Goal: Task Accomplishment & Management: Complete application form

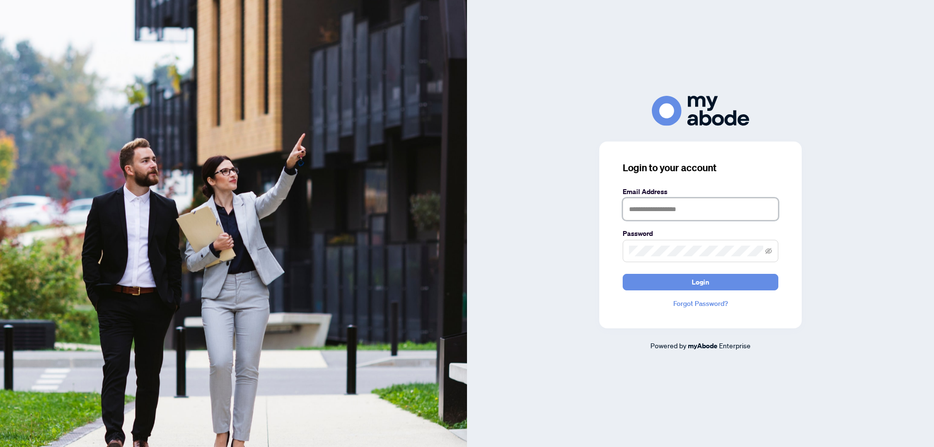
click at [633, 210] on input "text" at bounding box center [701, 209] width 156 height 22
type input "**********"
click at [770, 249] on icon "eye-invisible" at bounding box center [768, 251] width 7 height 6
click at [770, 249] on icon "eye" at bounding box center [768, 251] width 7 height 5
click at [690, 282] on button "Login" at bounding box center [701, 282] width 156 height 17
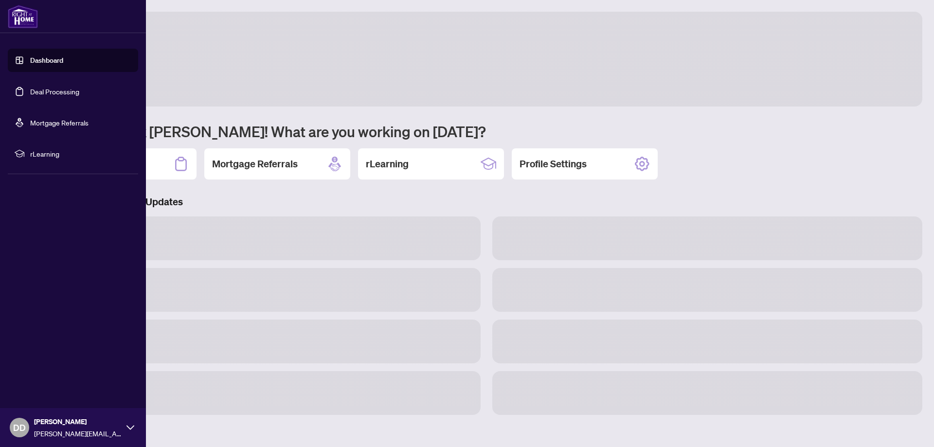
click at [50, 91] on link "Deal Processing" at bounding box center [54, 91] width 49 height 9
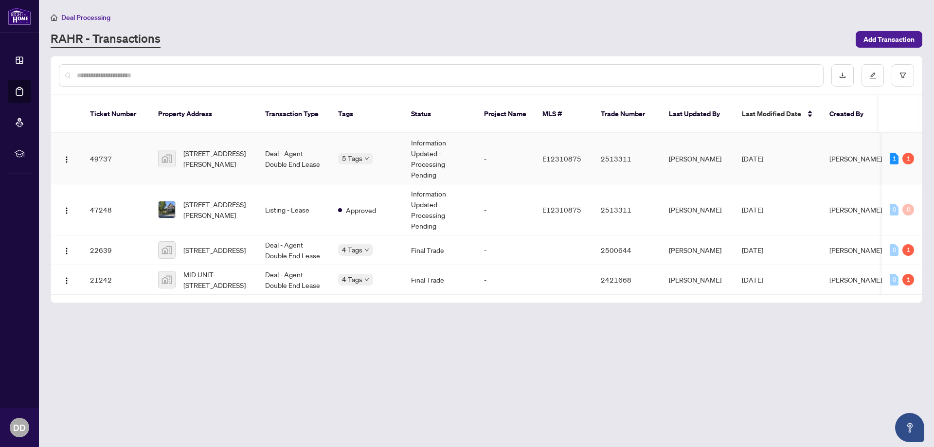
click at [845, 154] on span "[PERSON_NAME]" at bounding box center [856, 158] width 53 height 9
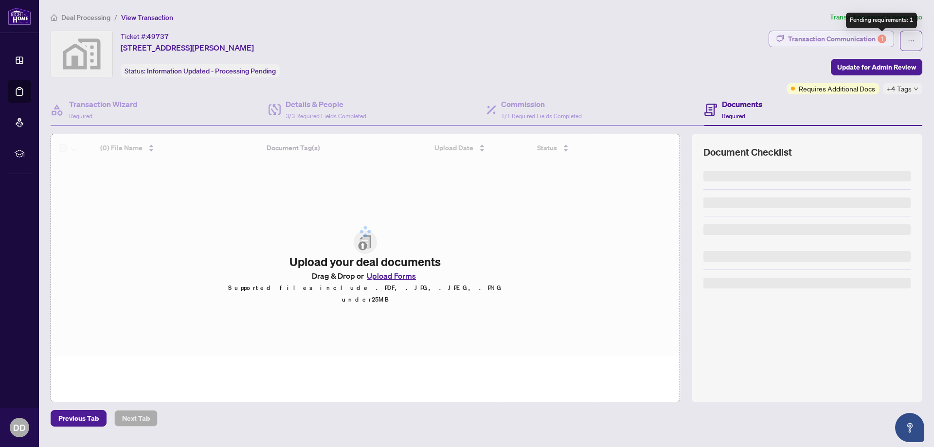
click at [882, 38] on div "1" at bounding box center [882, 39] width 9 height 9
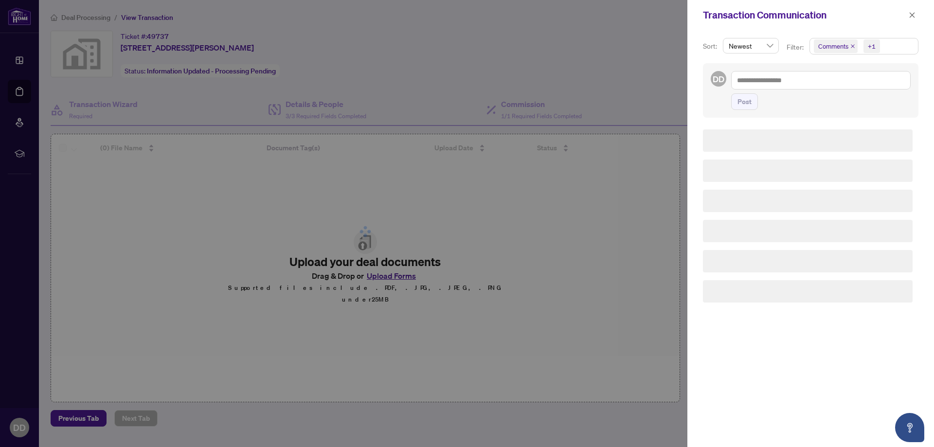
click at [839, 45] on span "Comments" at bounding box center [834, 46] width 30 height 10
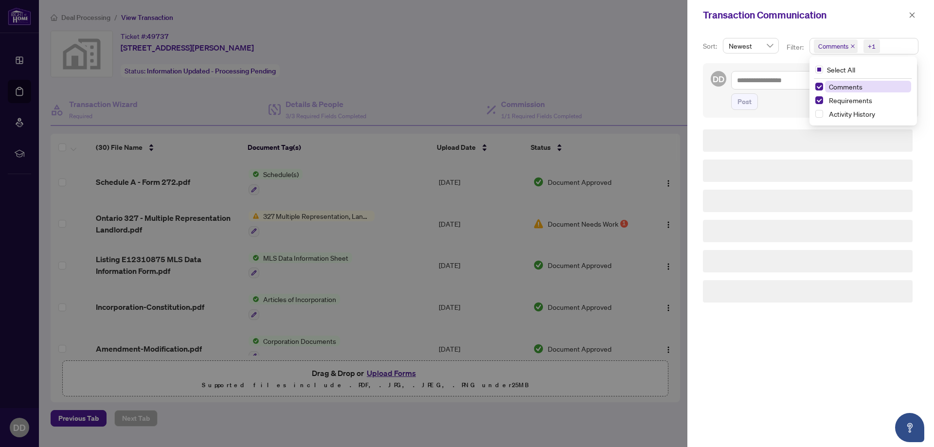
click at [839, 87] on span "Comments" at bounding box center [846, 86] width 34 height 9
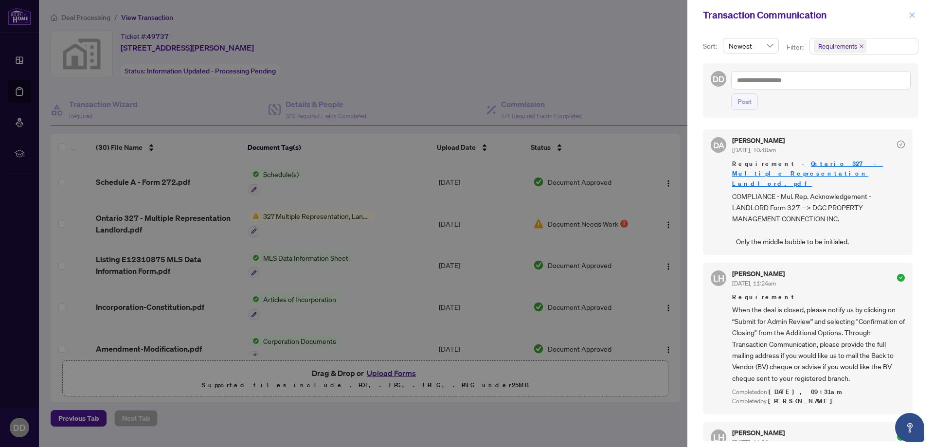
click at [913, 14] on icon "close" at bounding box center [912, 15] width 7 height 7
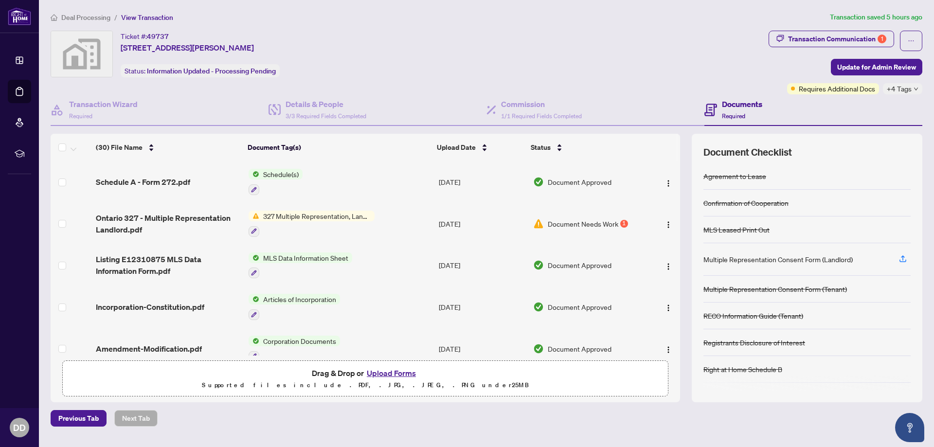
click at [395, 372] on button "Upload Forms" at bounding box center [391, 373] width 55 height 13
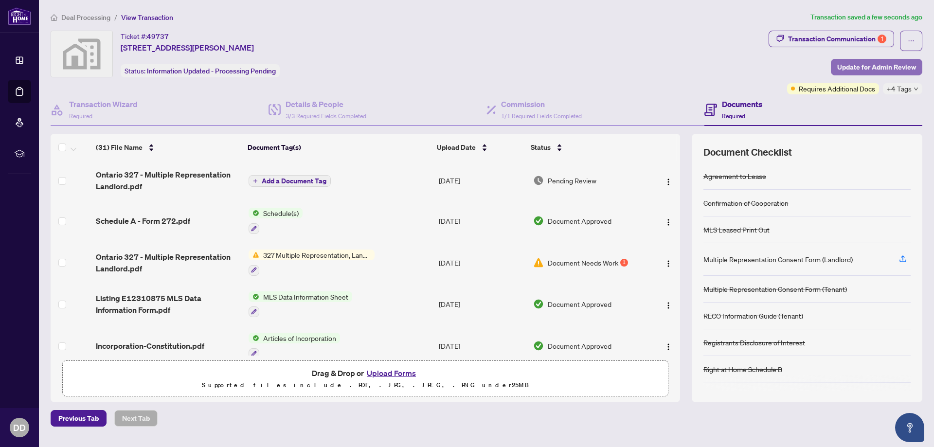
click at [882, 65] on span "Update for Admin Review" at bounding box center [876, 67] width 79 height 16
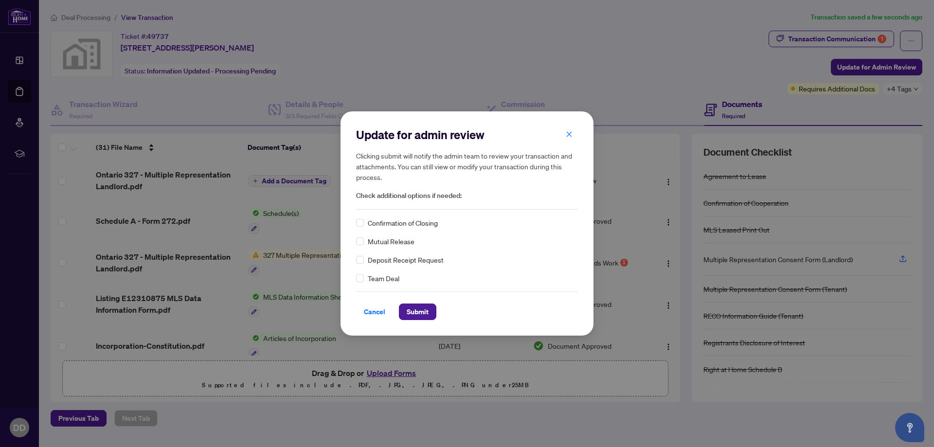
click at [396, 223] on span "Confirmation of Closing" at bounding box center [403, 223] width 70 height 11
click at [419, 311] on span "Submit" at bounding box center [418, 312] width 22 height 16
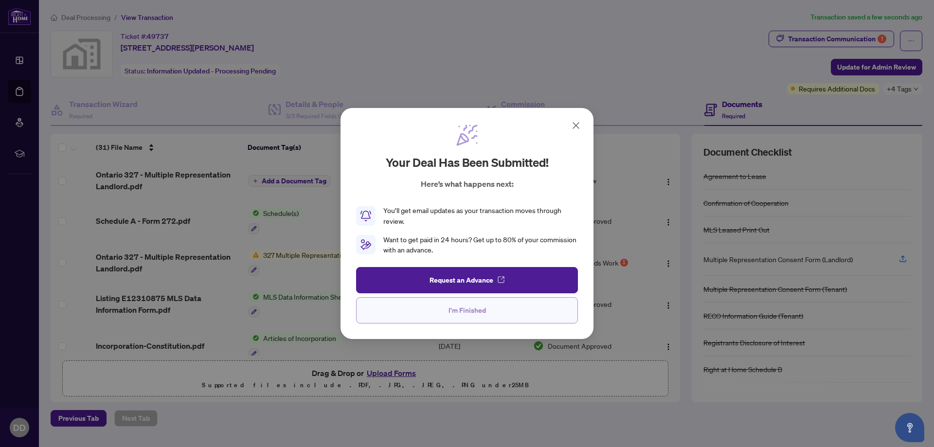
click at [476, 312] on span "I'm Finished" at bounding box center [467, 311] width 37 height 16
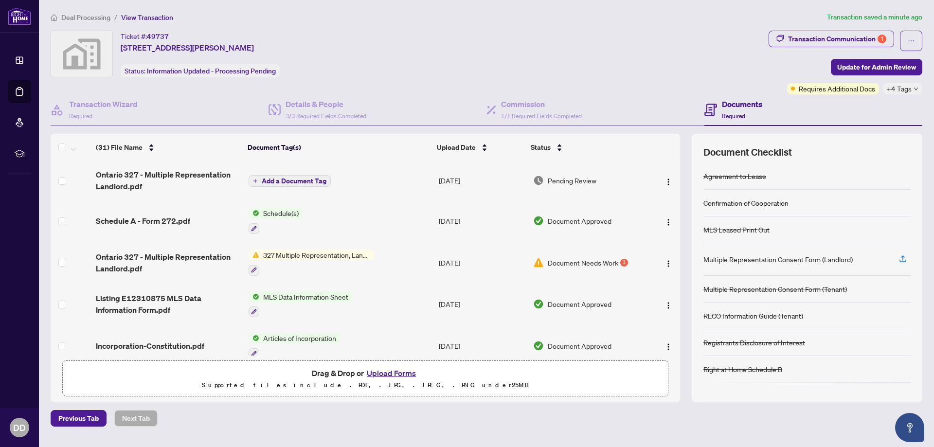
click at [553, 43] on div "Ticket #: 49737 [STREET_ADDRESS][PERSON_NAME] Status: Information Updated - Pro…" at bounding box center [408, 54] width 714 height 47
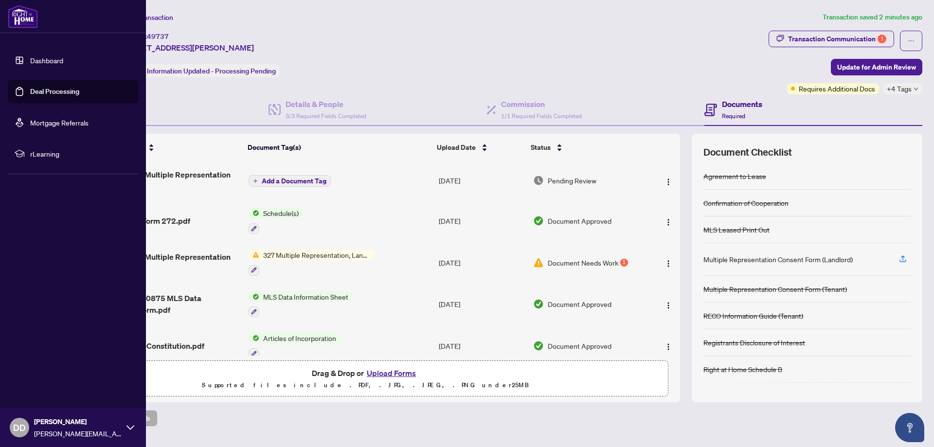
click at [28, 426] on span "DD" at bounding box center [19, 427] width 19 height 19
click at [41, 371] on span "Logout" at bounding box center [39, 370] width 22 height 16
